Goal: Transaction & Acquisition: Obtain resource

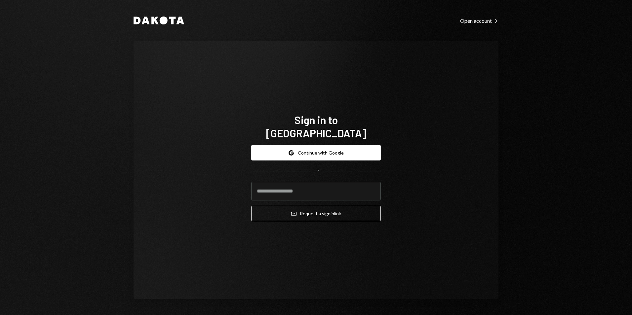
type input "**********"
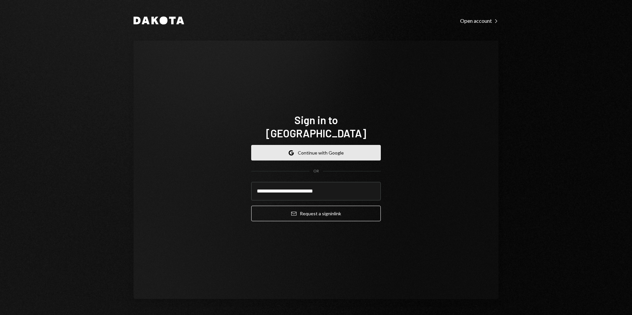
click at [313, 146] on button "Google Continue with Google" at bounding box center [315, 153] width 129 height 16
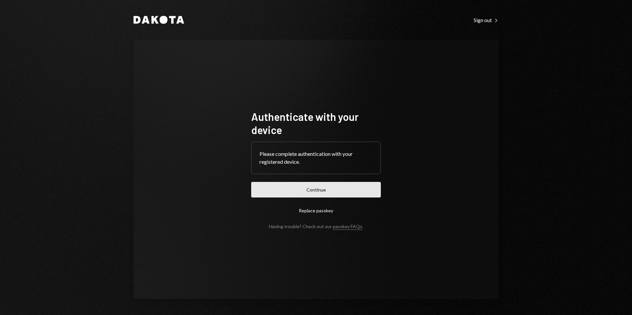
click at [328, 182] on button "Continue" at bounding box center [315, 190] width 129 height 16
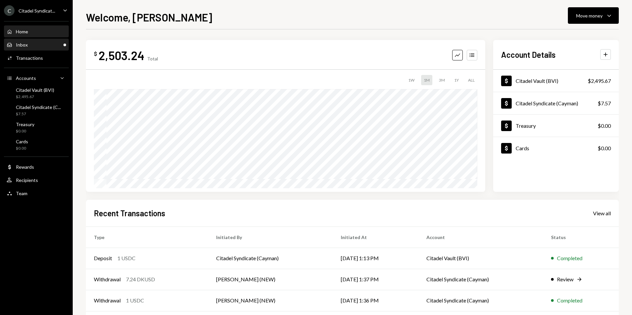
click at [48, 44] on div "Inbox Inbox" at bounding box center [36, 45] width 59 height 6
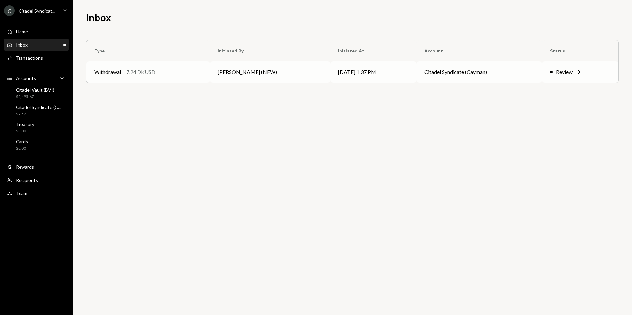
click at [556, 69] on div "Review" at bounding box center [564, 72] width 17 height 8
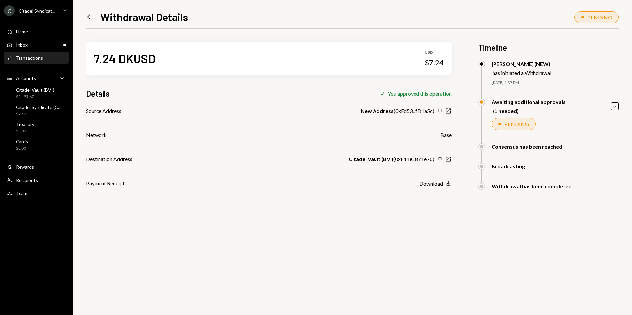
drag, startPoint x: 624, startPoint y: 106, endPoint x: 619, endPoint y: 108, distance: 5.3
click at [621, 107] on div "Left Arrow Withdrawal Details PENDING 7.24 DKUSD USD $7.24 Details Check You ap…" at bounding box center [352, 157] width 559 height 315
click at [618, 108] on div "Left Arrow Withdrawal Details PENDING 7.24 DKUSD USD $7.24 Details Check You ap…" at bounding box center [352, 157] width 559 height 315
click at [615, 108] on icon "Caret Down" at bounding box center [614, 106] width 7 height 7
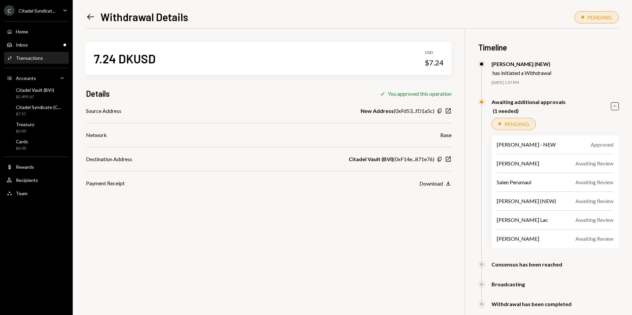
drag, startPoint x: 618, startPoint y: 107, endPoint x: 592, endPoint y: 101, distance: 26.9
click at [619, 108] on div "Left Arrow Withdrawal Details PENDING 7.24 DKUSD USD $7.24 Details Check You ap…" at bounding box center [352, 157] width 559 height 315
click at [39, 46] on div "Inbox Inbox" at bounding box center [36, 45] width 59 height 6
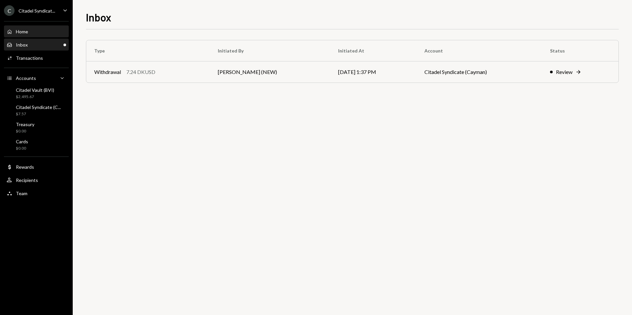
click at [51, 34] on div "Home Home" at bounding box center [36, 32] width 59 height 6
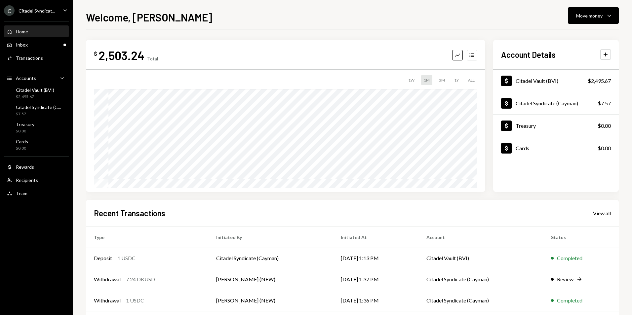
click at [35, 8] on div "Citadel Syndicat..." at bounding box center [36, 11] width 37 height 6
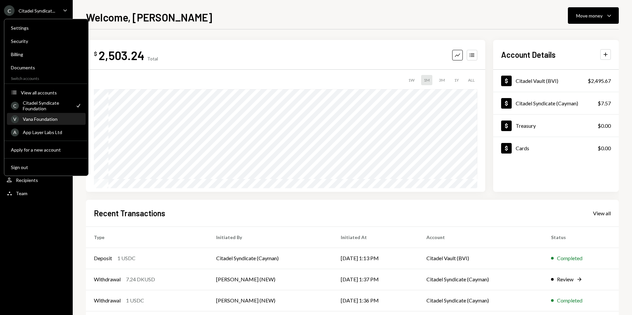
click at [41, 123] on div "V Vana Foundation" at bounding box center [46, 119] width 71 height 11
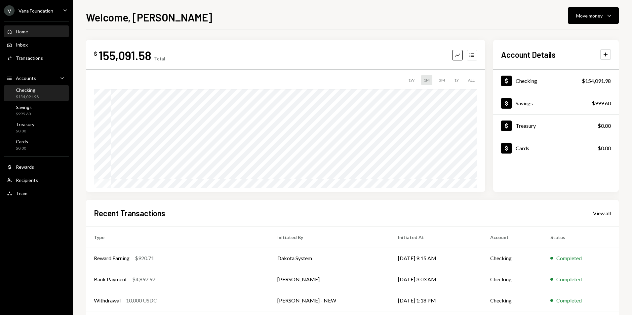
click at [33, 85] on div "Home Home Inbox Inbox Activities Transactions Accounts Accounts Caret Down Chec…" at bounding box center [36, 108] width 73 height 183
click at [33, 90] on div "Checking" at bounding box center [27, 90] width 23 height 6
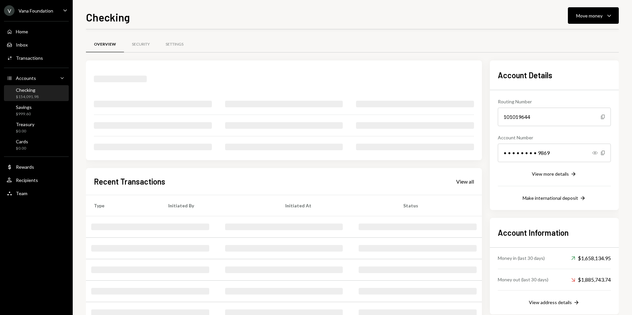
scroll to position [21, 0]
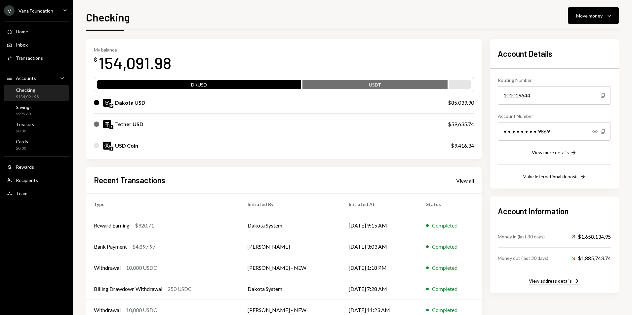
click at [550, 281] on div "View address details" at bounding box center [549, 281] width 43 height 6
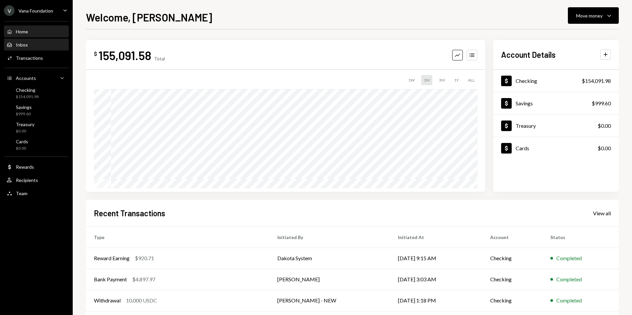
click at [29, 43] on div "Inbox Inbox" at bounding box center [36, 45] width 59 height 6
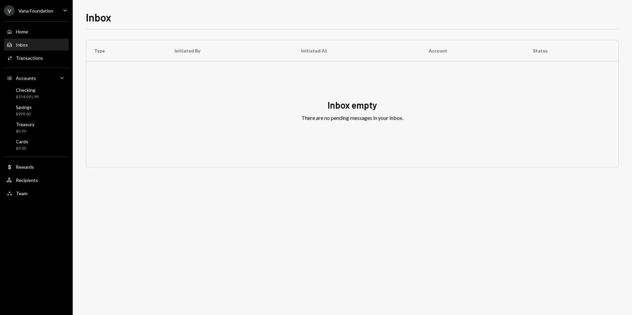
click at [43, 13] on div "Vana Foundation" at bounding box center [35, 11] width 35 height 6
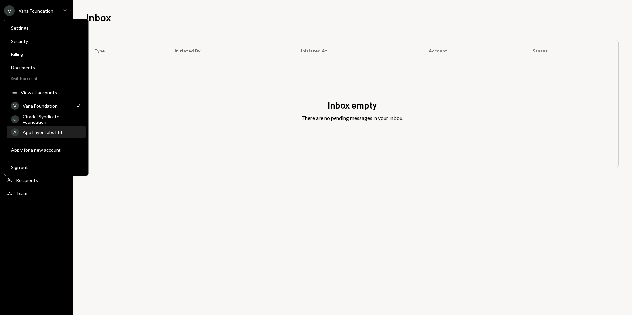
click at [53, 134] on div "App Layer Labs Ltd" at bounding box center [52, 132] width 59 height 6
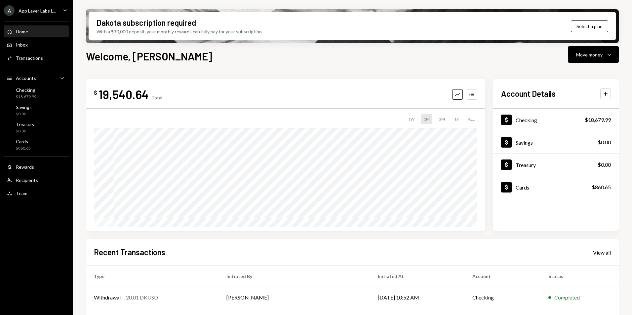
click at [45, 12] on div "App Layer Labs L..." at bounding box center [37, 11] width 38 height 6
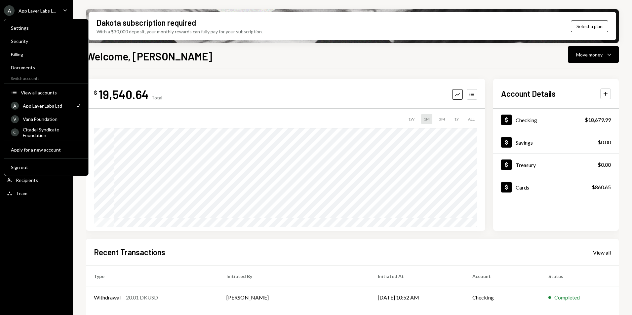
click at [168, 63] on div "Welcome, [PERSON_NAME] Move money Caret Down $ 19,540.64 Total Graph Accounts 1…" at bounding box center [352, 201] width 532 height 306
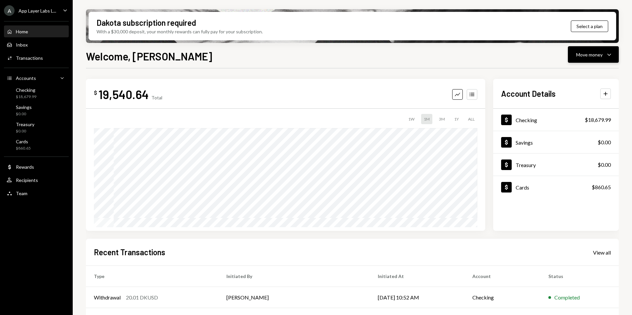
drag, startPoint x: 603, startPoint y: 51, endPoint x: 598, endPoint y: 52, distance: 4.8
click at [601, 52] on div "Move money Caret Down" at bounding box center [593, 55] width 34 height 8
click at [575, 72] on div "Send" at bounding box center [587, 74] width 48 height 7
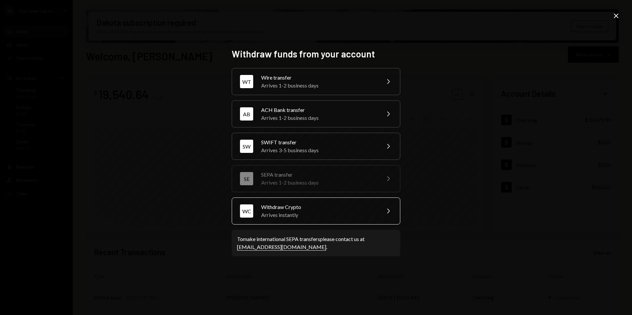
click at [324, 205] on div "Withdraw Crypto" at bounding box center [318, 207] width 115 height 8
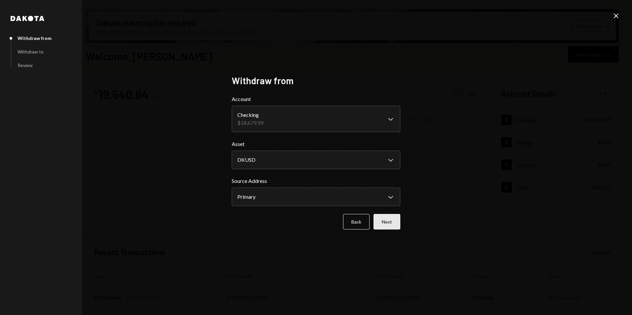
click at [390, 217] on button "Next" at bounding box center [386, 222] width 27 height 16
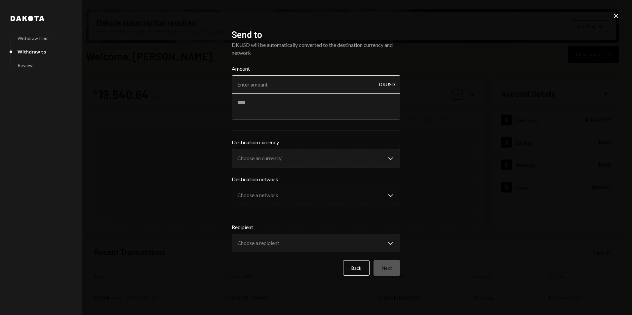
click at [256, 83] on input "Amount" at bounding box center [316, 84] width 168 height 18
type input "5316.30"
click at [257, 106] on textarea at bounding box center [316, 106] width 168 height 26
click at [271, 112] on textarea at bounding box center [316, 106] width 168 height 26
paste textarea "********"
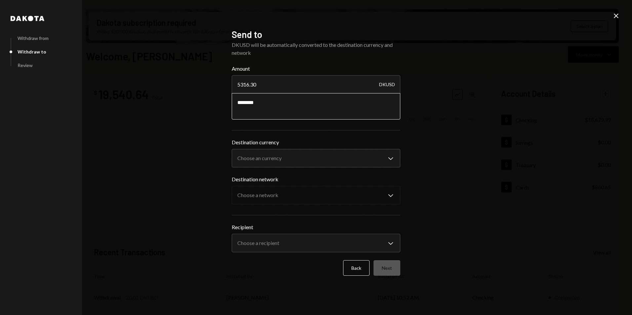
drag, startPoint x: 234, startPoint y: 103, endPoint x: 233, endPoint y: 100, distance: 3.8
click at [234, 103] on textarea "********" at bounding box center [316, 106] width 168 height 26
type textarea "**********"
click at [267, 159] on body "A App Layer Labs L... Caret Down Home Home Inbox Inbox Activities Transactions …" at bounding box center [316, 157] width 632 height 315
select select "****"
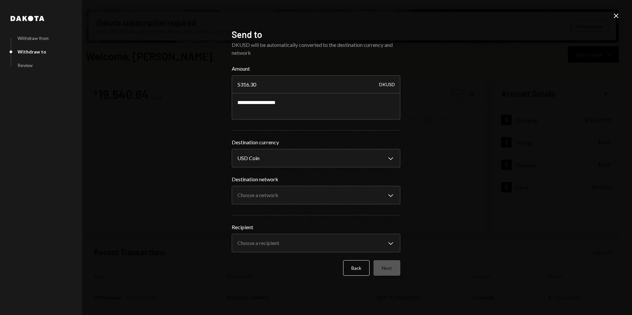
click at [264, 194] on body "A App Layer Labs L... Caret Down Home Home Inbox Inbox Activities Transactions …" at bounding box center [316, 157] width 632 height 315
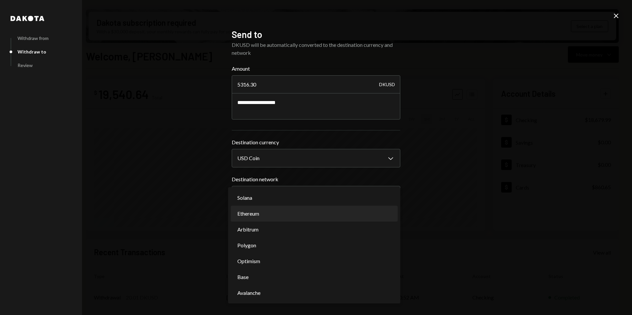
select select "**********"
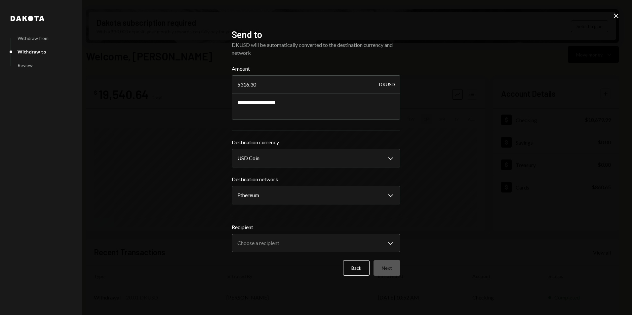
click at [258, 244] on body "A App Layer Labs L... Caret Down Home Home Inbox Inbox Activities Transactions …" at bounding box center [316, 157] width 632 height 315
select select "**********"
click at [389, 268] on button "Next" at bounding box center [386, 268] width 27 height 16
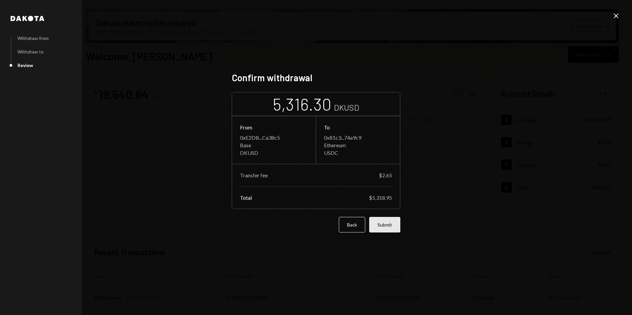
click at [387, 225] on button "Submit" at bounding box center [384, 225] width 31 height 16
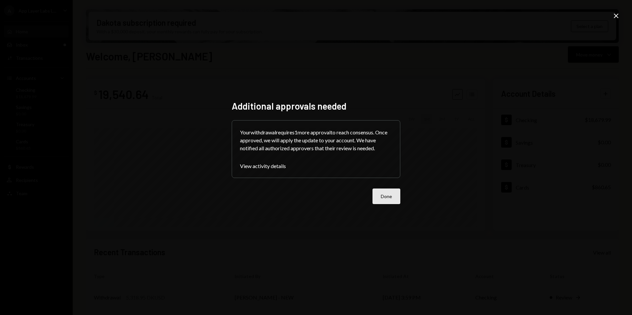
click at [387, 196] on button "Done" at bounding box center [386, 197] width 28 height 16
